Goal: Task Accomplishment & Management: Use online tool/utility

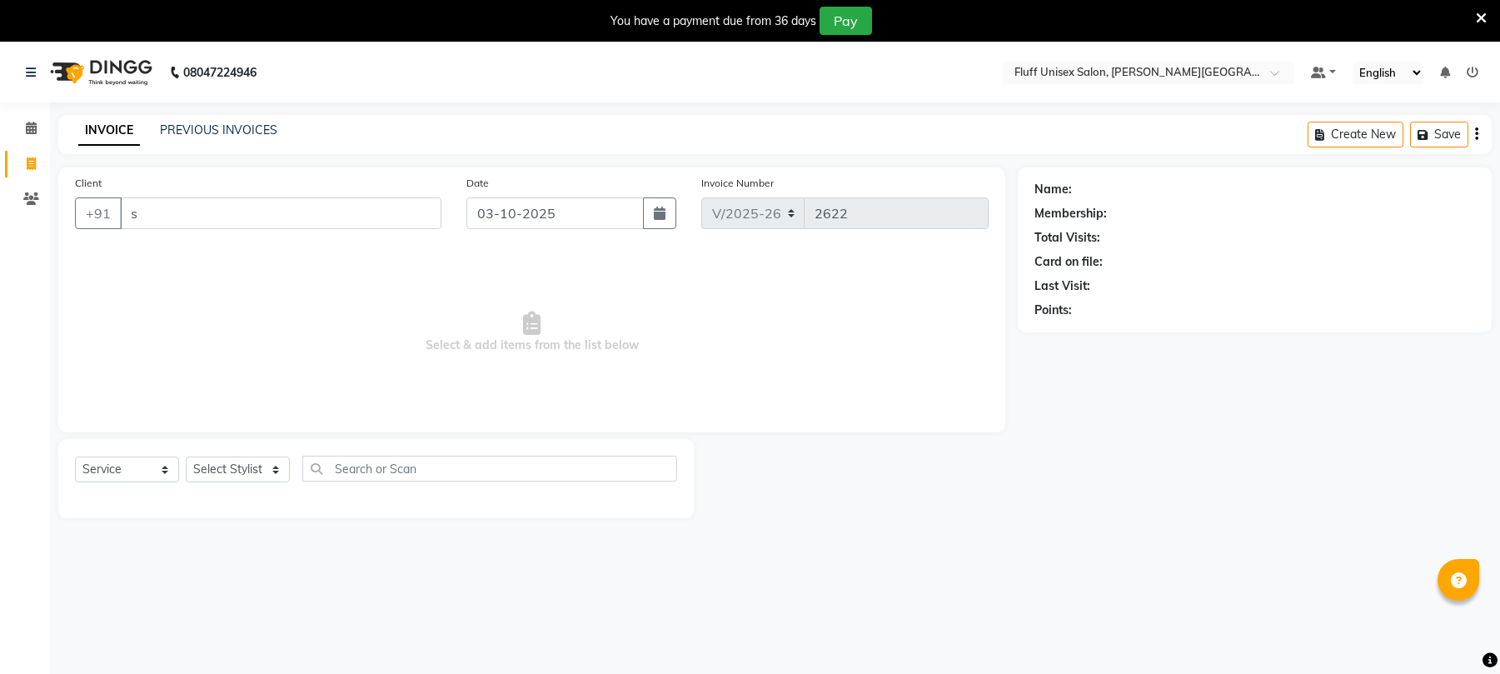
select select "32"
select select "service"
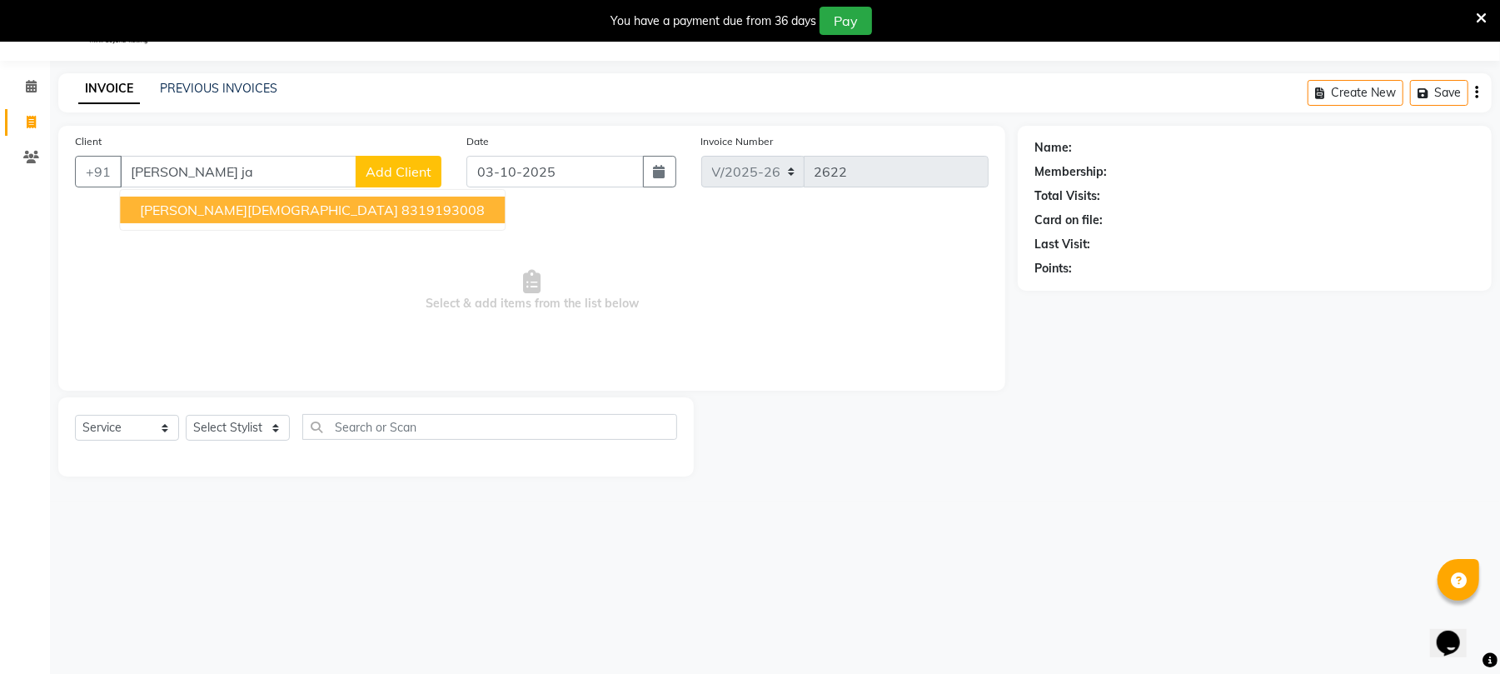
click at [401, 212] on ngb-highlight "8319193008" at bounding box center [442, 210] width 83 height 17
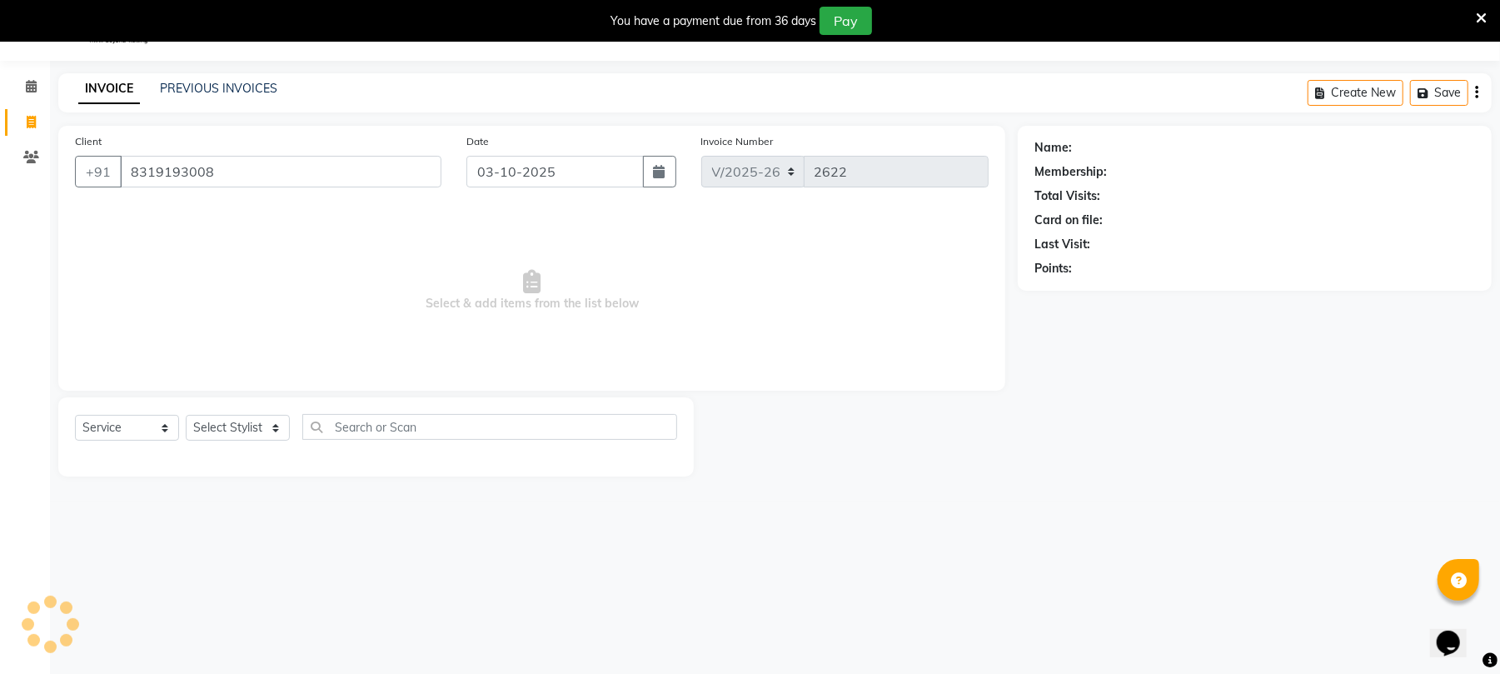
type input "8319193008"
click at [256, 431] on select "Select Stylist Chinu [PERSON_NAME] Reception Rohit" at bounding box center [238, 428] width 104 height 26
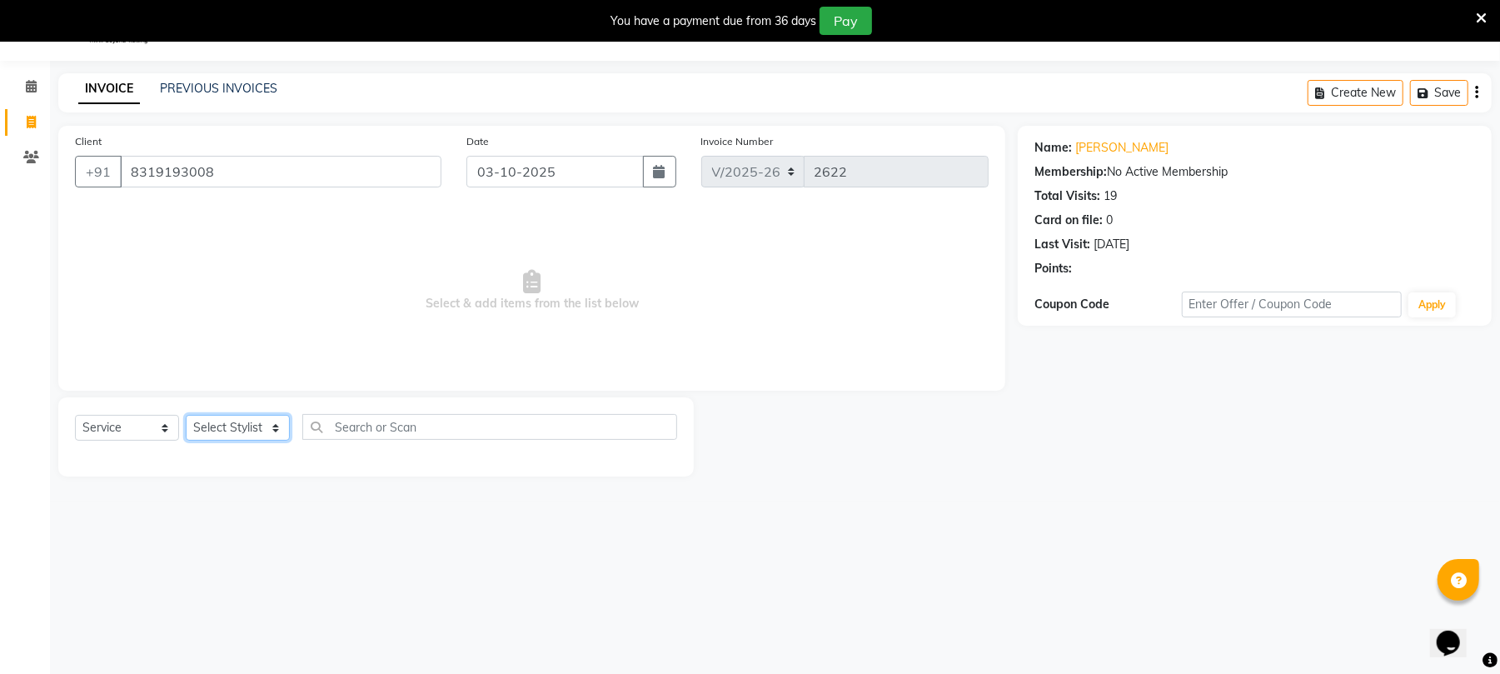
select select "39020"
click at [186, 415] on select "Select Stylist Chinu [PERSON_NAME] Reception Rohit" at bounding box center [238, 428] width 104 height 26
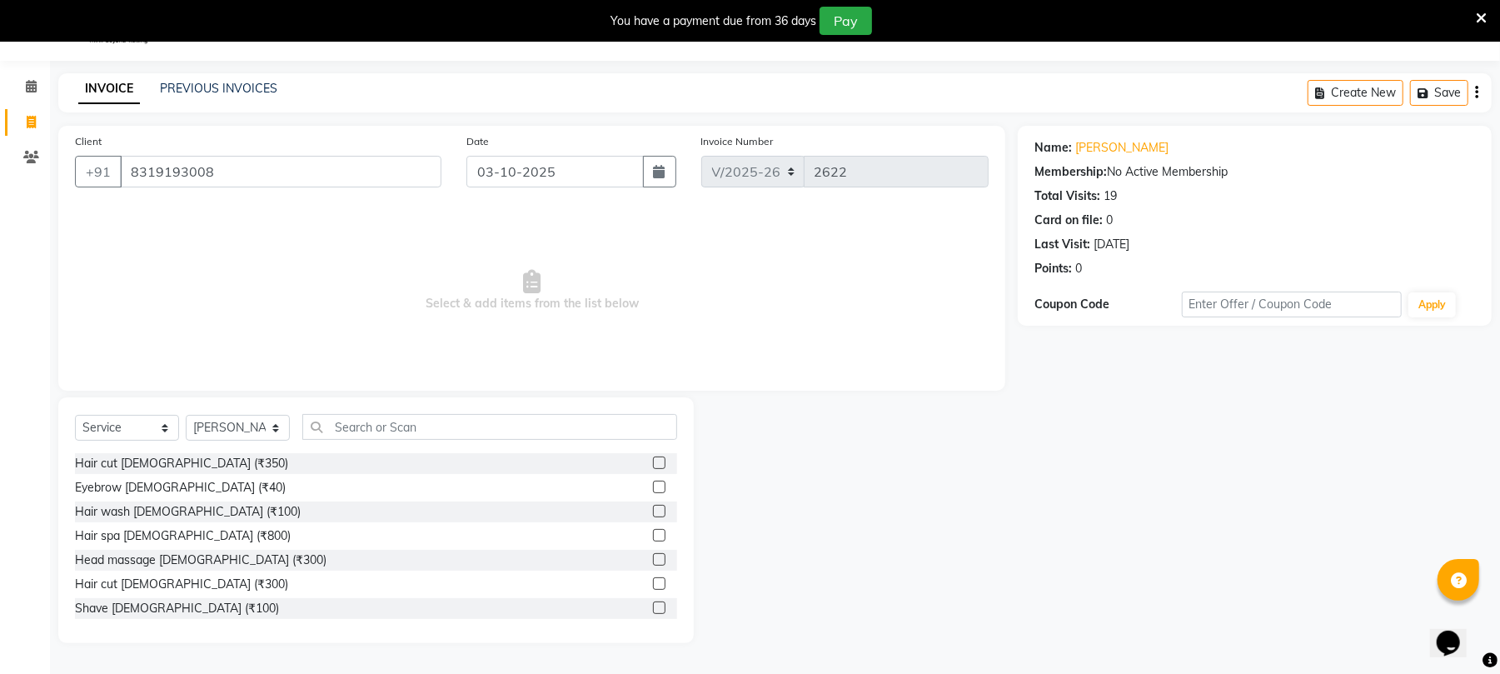
click at [653, 584] on label at bounding box center [659, 583] width 12 height 12
click at [653, 584] on input "checkbox" at bounding box center [658, 584] width 11 height 11
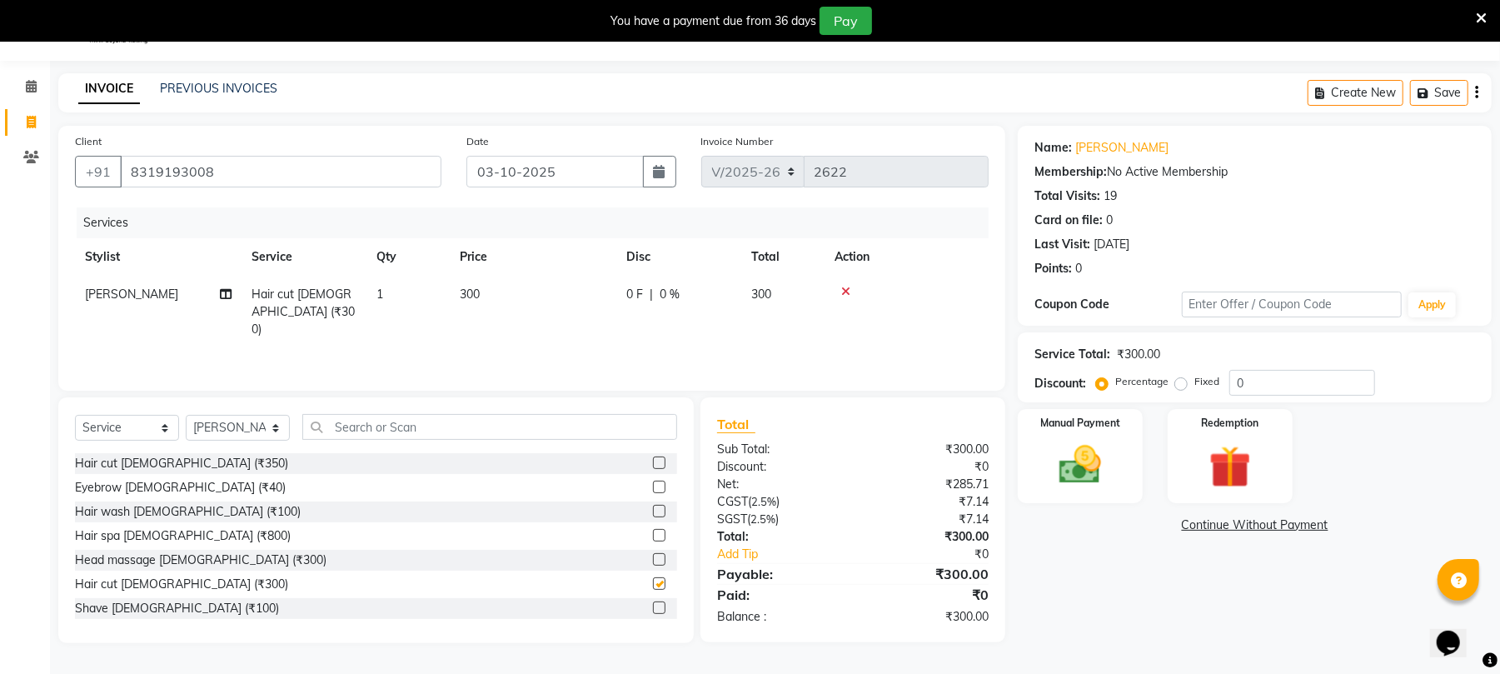
checkbox input "false"
click at [570, 287] on td "300" at bounding box center [533, 312] width 167 height 72
select select "39020"
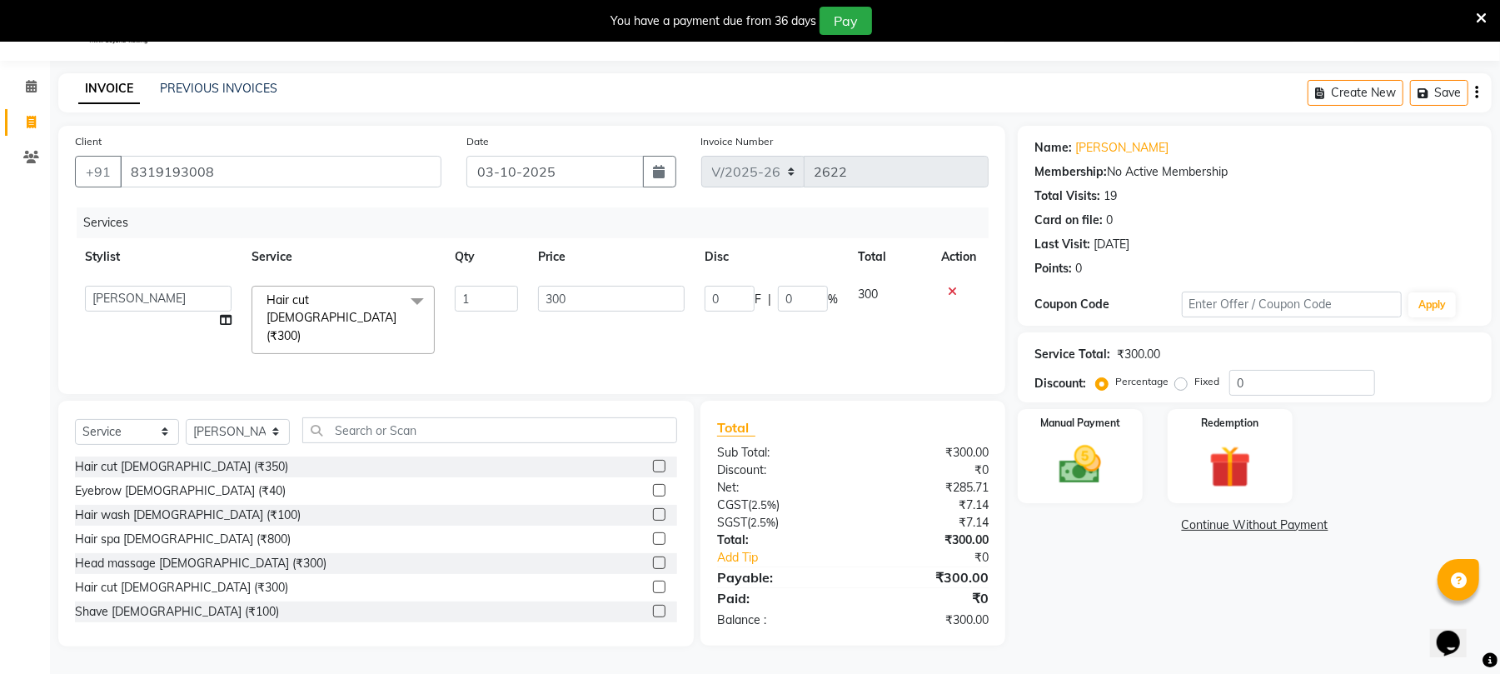
click at [610, 291] on input "300" at bounding box center [611, 299] width 147 height 26
type input "350"
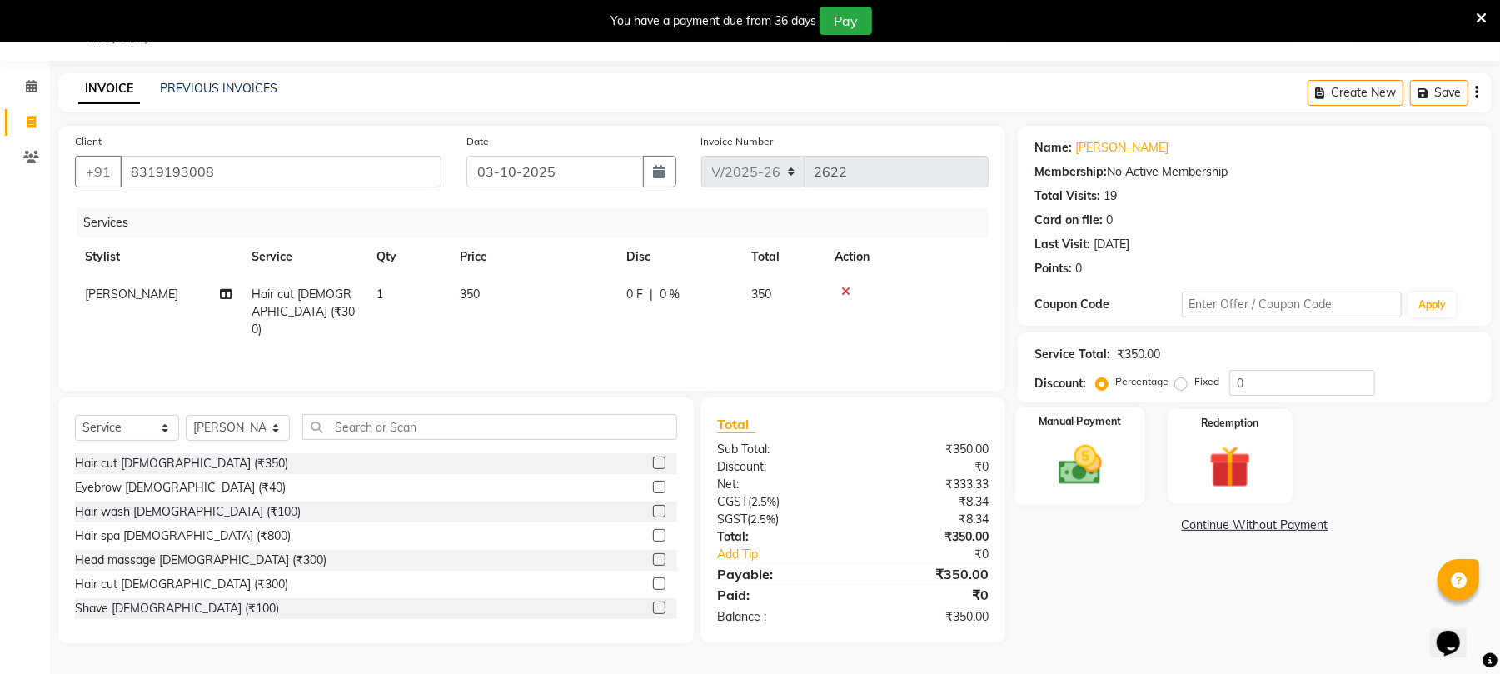
click at [1117, 475] on div "Manual Payment" at bounding box center [1080, 455] width 130 height 97
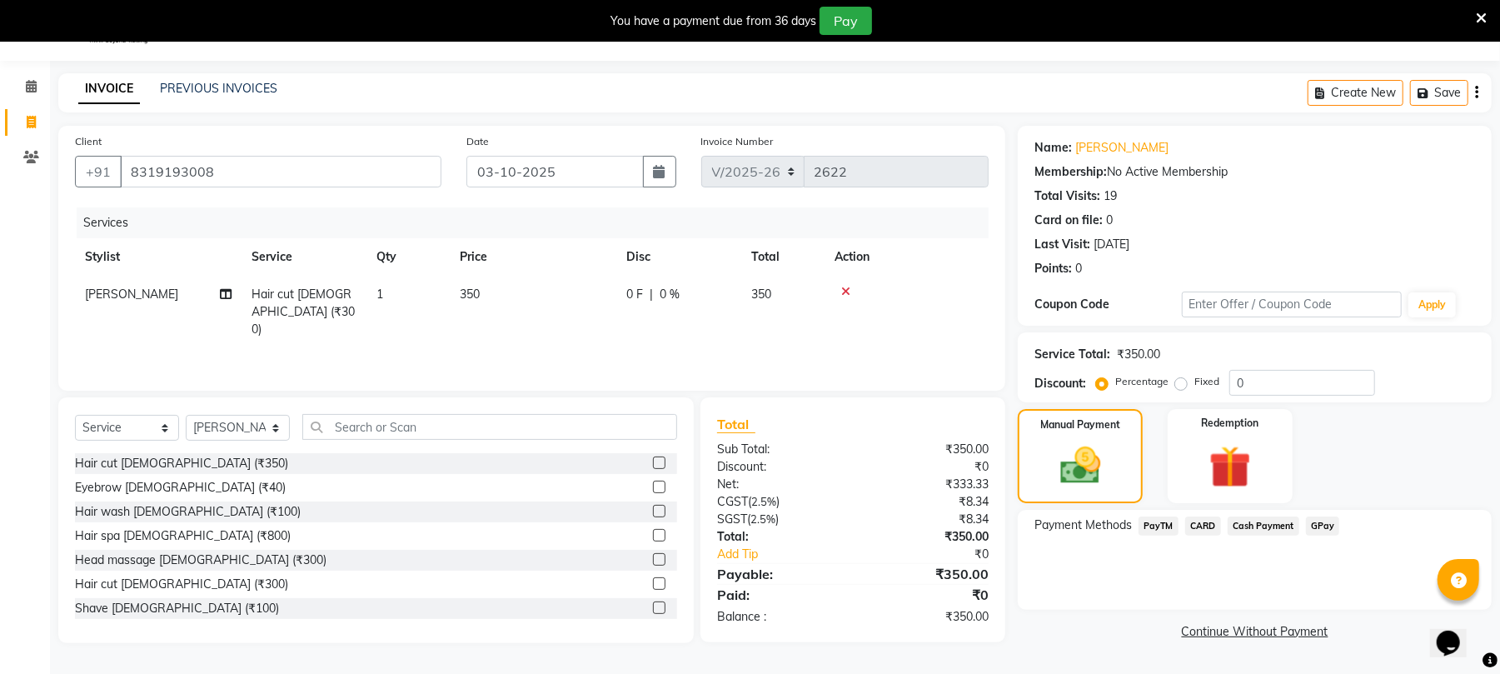
click at [1273, 520] on span "Cash Payment" at bounding box center [1264, 525] width 72 height 19
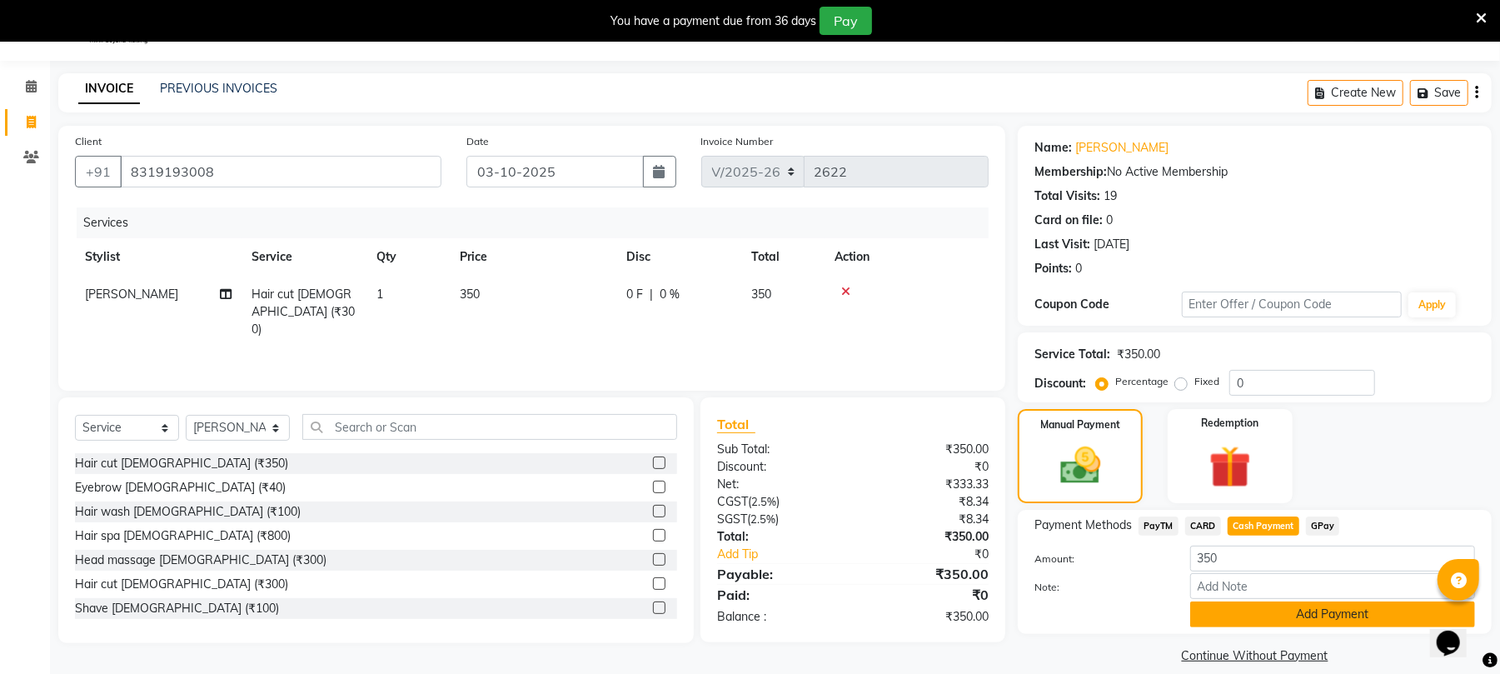
click at [1317, 601] on button "Add Payment" at bounding box center [1332, 614] width 285 height 26
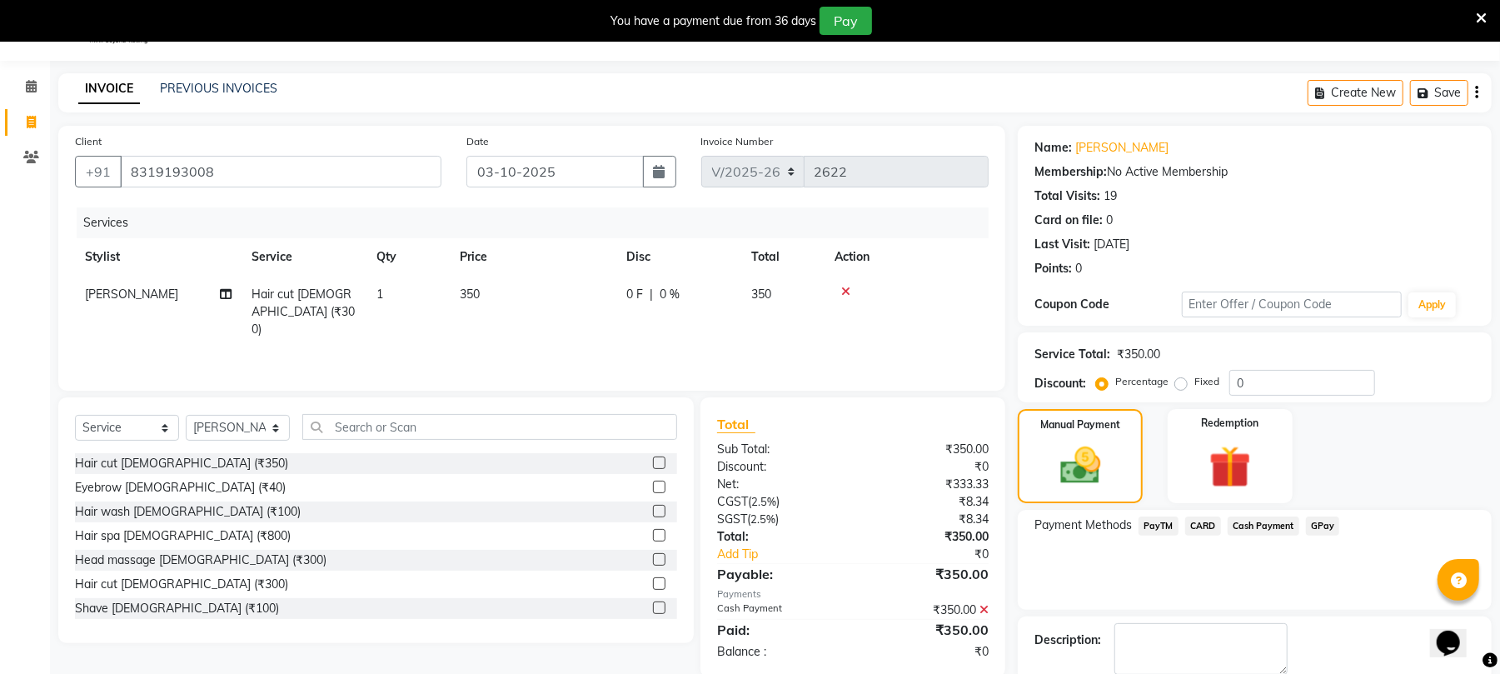
scroll to position [132, 0]
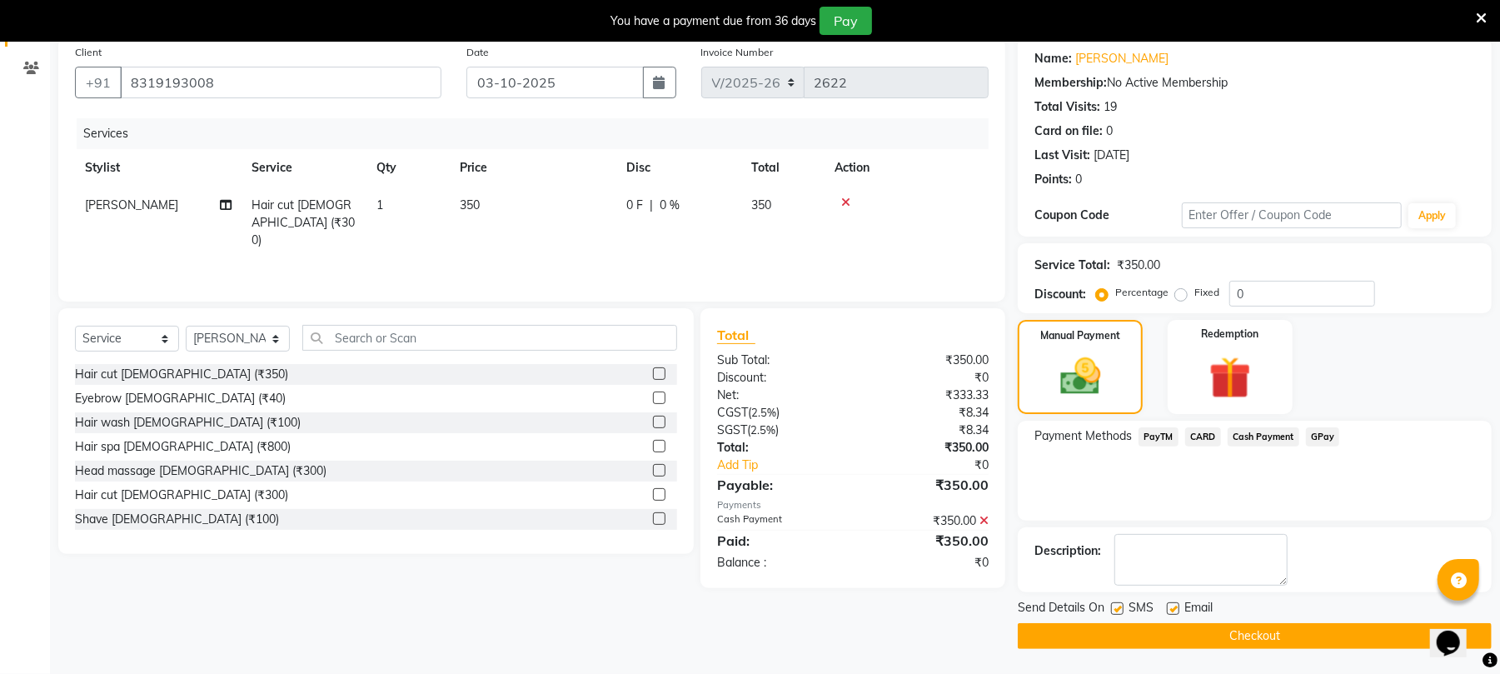
click at [1316, 630] on button "Checkout" at bounding box center [1255, 636] width 474 height 26
